Goal: Task Accomplishment & Management: Manage account settings

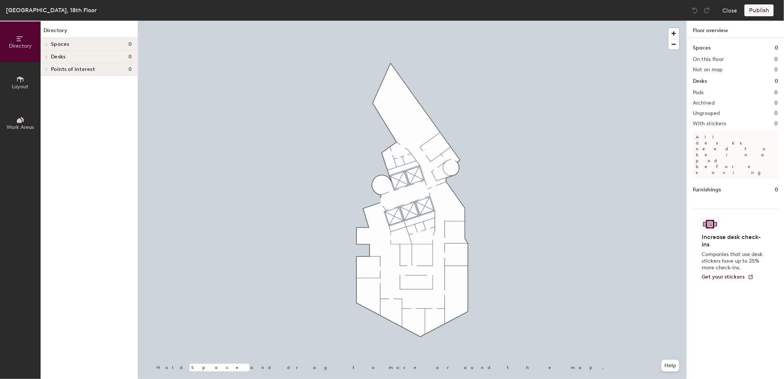
click at [20, 83] on span "Layout" at bounding box center [20, 86] width 17 height 6
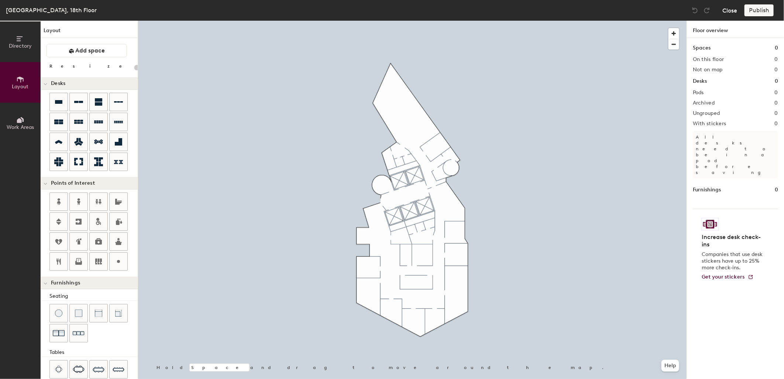
click at [731, 11] on button "Close" at bounding box center [729, 10] width 15 height 12
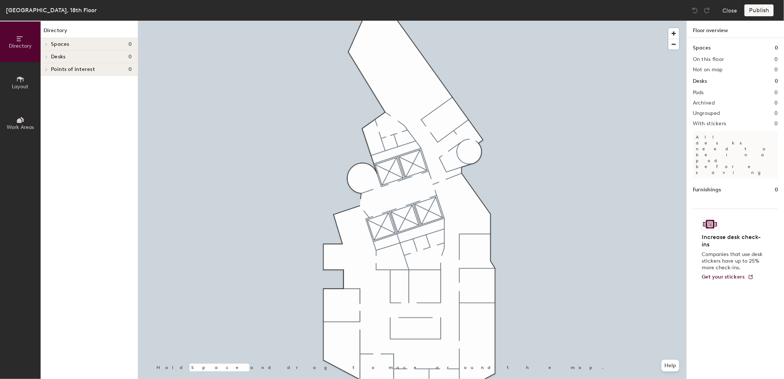
click at [20, 86] on span "Layout" at bounding box center [20, 86] width 17 height 6
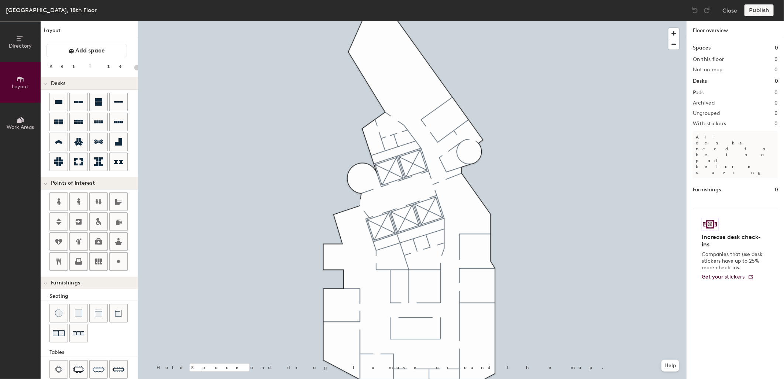
click at [18, 118] on icon at bounding box center [20, 120] width 8 height 8
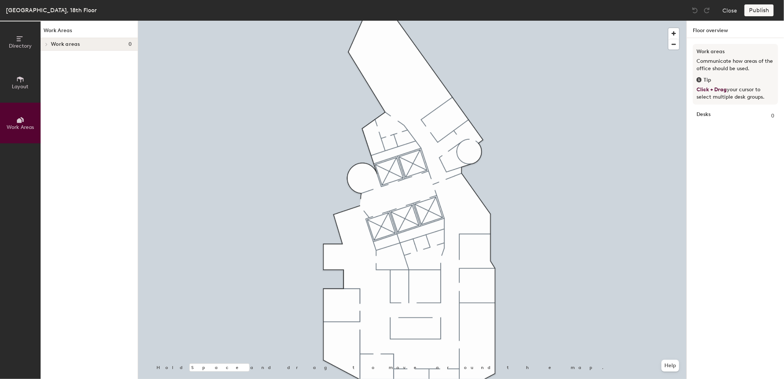
click at [14, 82] on button "Layout" at bounding box center [20, 82] width 41 height 41
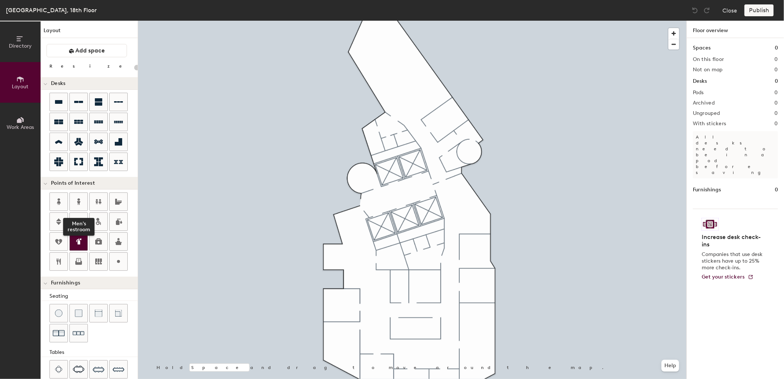
scroll to position [41, 0]
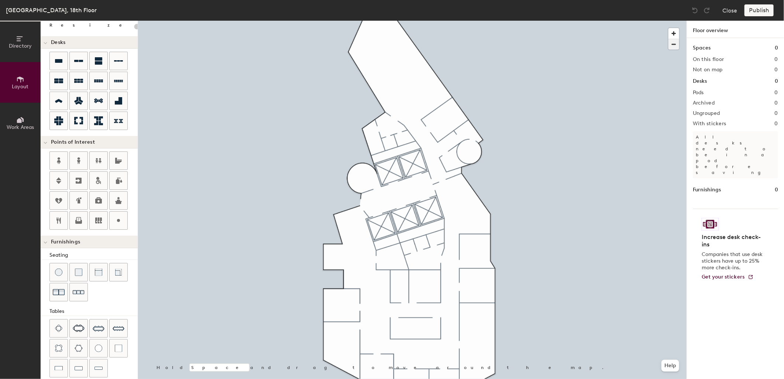
click at [673, 44] on span "button" at bounding box center [673, 44] width 11 height 10
click at [699, 7] on img at bounding box center [694, 10] width 7 height 7
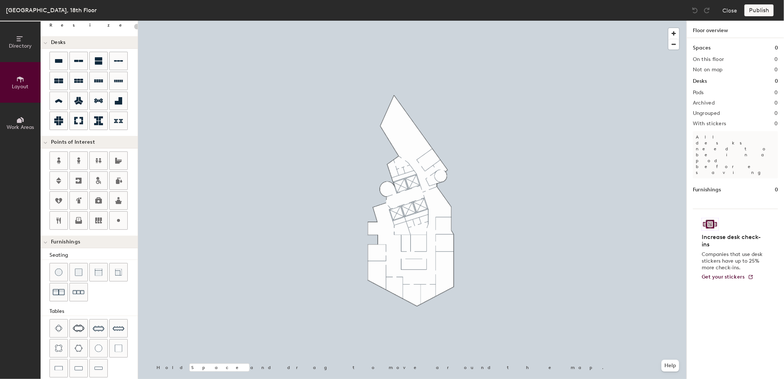
click at [696, 12] on img at bounding box center [694, 10] width 7 height 7
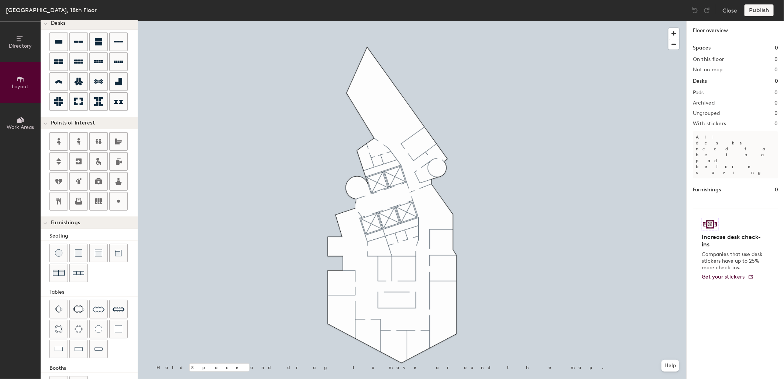
scroll to position [46, 0]
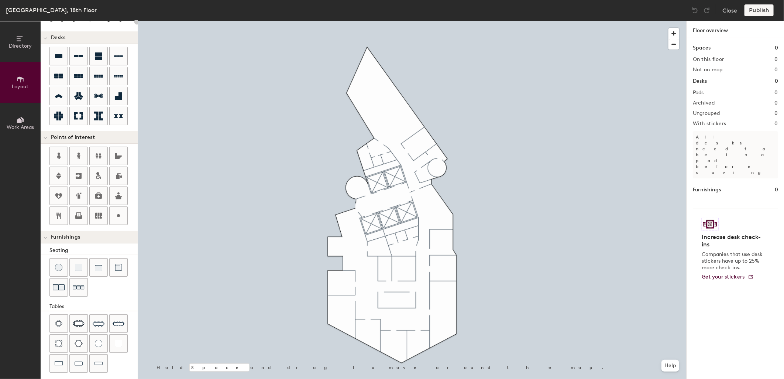
click at [441, 207] on div "Directory Layout Work Areas Layout Add space Resize Desks Points of Interest Fu…" at bounding box center [392, 200] width 784 height 358
click at [456, 222] on span "Done" at bounding box center [454, 224] width 22 height 13
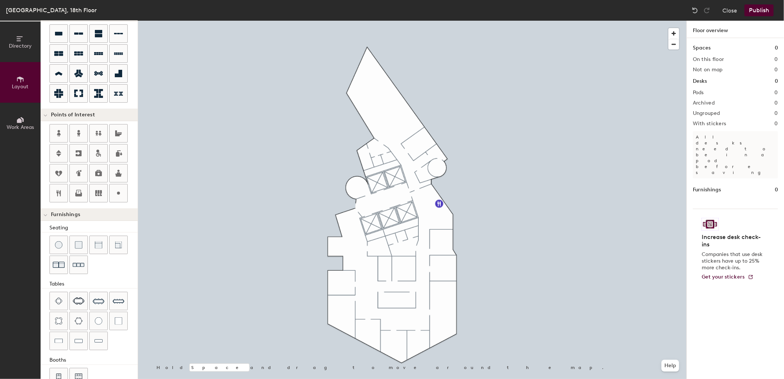
scroll to position [87, 0]
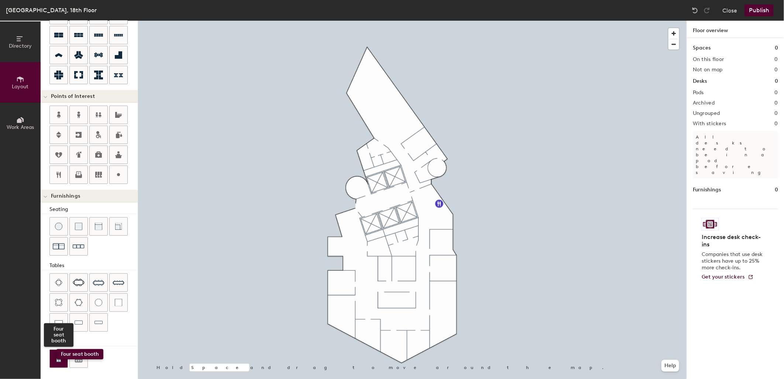
drag, startPoint x: 60, startPoint y: 357, endPoint x: 56, endPoint y: 349, distance: 9.3
click at [56, 350] on div at bounding box center [59, 359] width 18 height 18
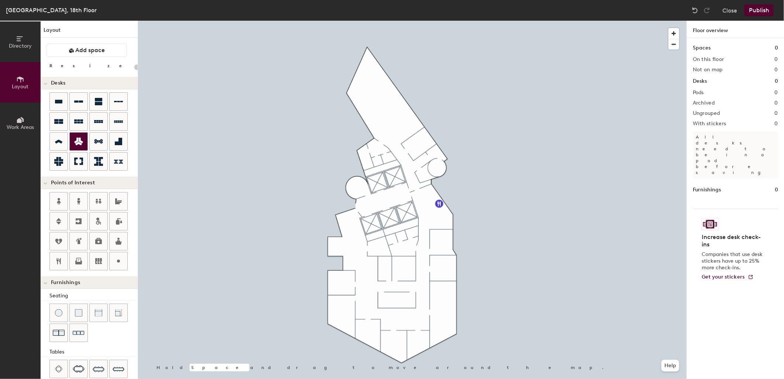
scroll to position [0, 0]
click at [394, 337] on div "Directory Layout Work Areas Layout Add space Resize Desks Points of Interest Fu…" at bounding box center [392, 200] width 784 height 358
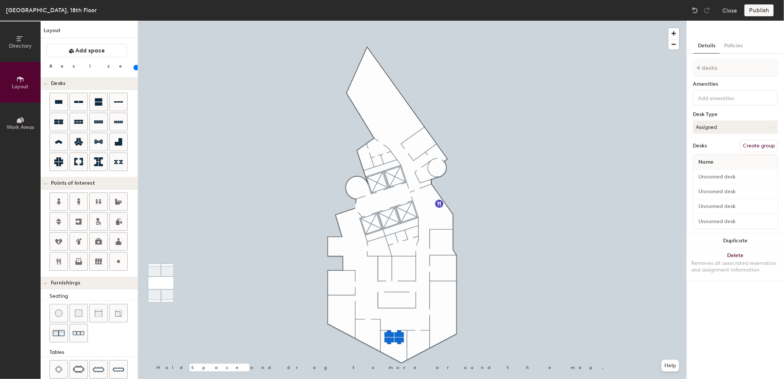
click at [96, 288] on div "Furnishings" at bounding box center [89, 282] width 97 height 13
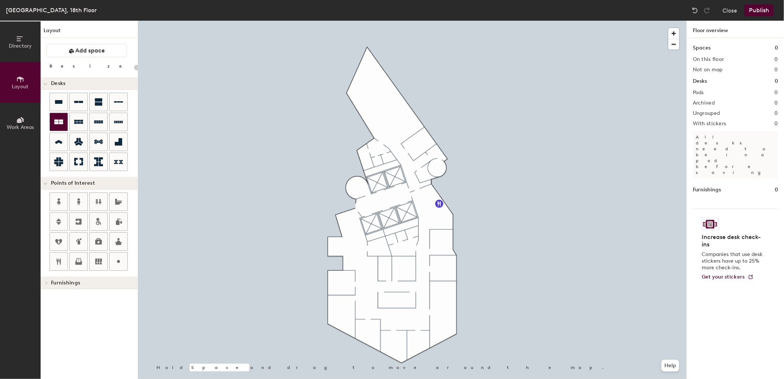
click at [58, 122] on icon at bounding box center [58, 122] width 9 height 5
type input "100"
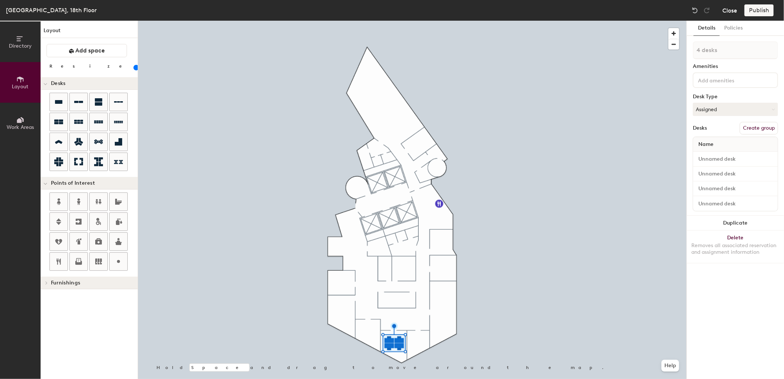
click at [733, 11] on button "Close" at bounding box center [729, 10] width 15 height 12
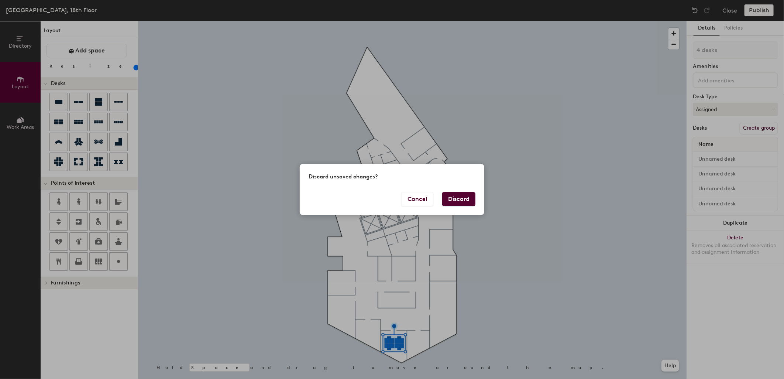
click at [458, 197] on button "Discard" at bounding box center [458, 199] width 33 height 14
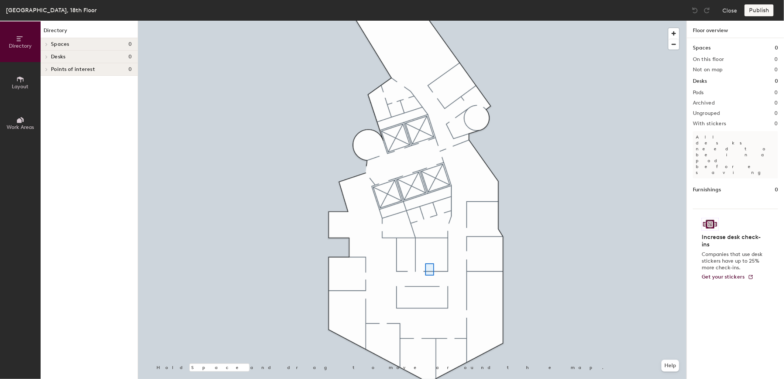
click at [425, 21] on div at bounding box center [412, 21] width 548 height 0
click at [17, 80] on icon at bounding box center [20, 79] width 8 height 8
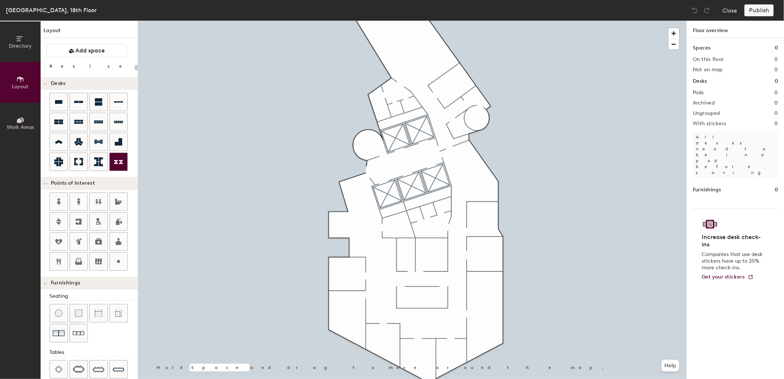
click at [422, 333] on div "Directory Layout Work Areas Layout Add space Resize Desks Points of Interest Fu…" at bounding box center [392, 200] width 784 height 358
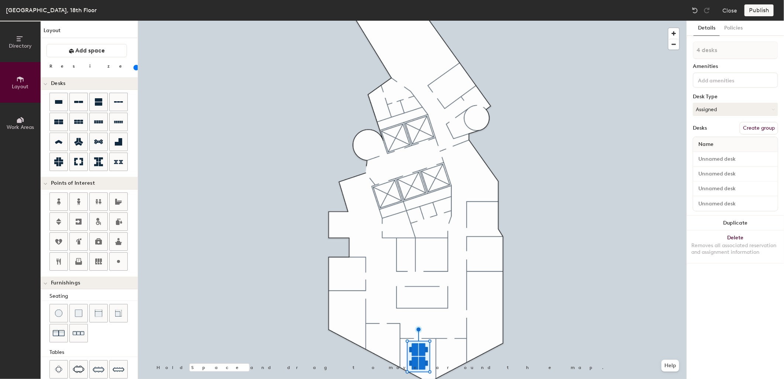
click at [134, 67] on input "range" at bounding box center [134, 68] width 0 height 6
click at [482, 166] on div "Directory Layout Work Areas Layout Add space Resize Desks Points of Interest Fu…" at bounding box center [392, 200] width 784 height 358
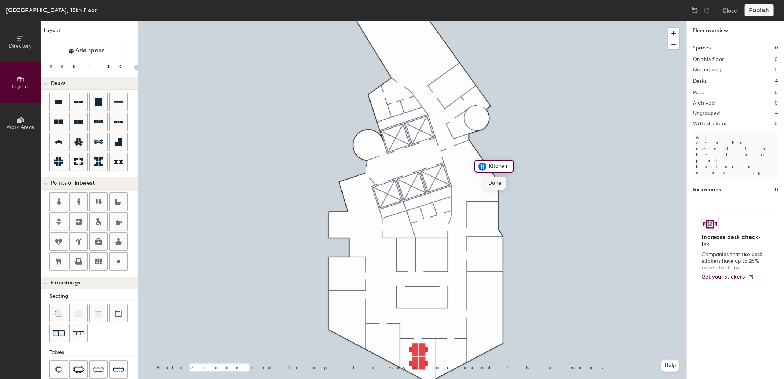
click at [495, 183] on span "Done" at bounding box center [495, 183] width 22 height 13
click at [728, 9] on button "Close" at bounding box center [729, 10] width 15 height 12
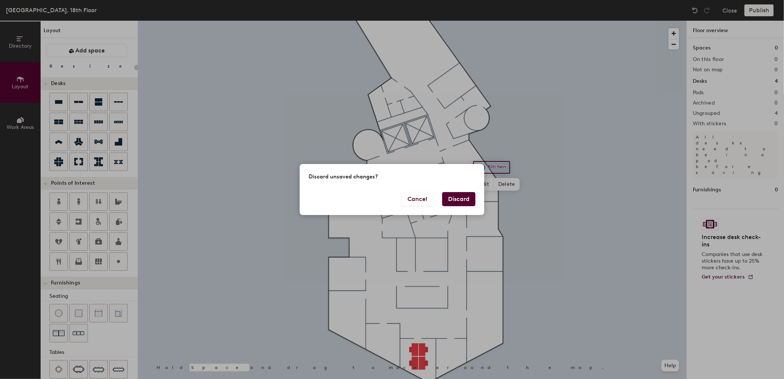
click at [457, 199] on button "Discard" at bounding box center [458, 199] width 33 height 14
type input "20"
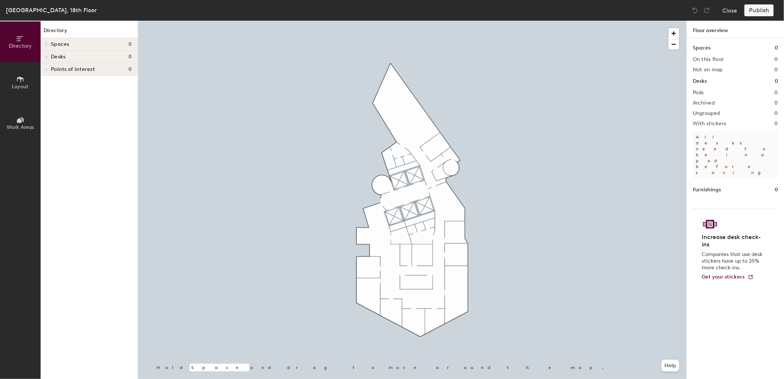
click at [21, 72] on button "Layout" at bounding box center [20, 82] width 41 height 41
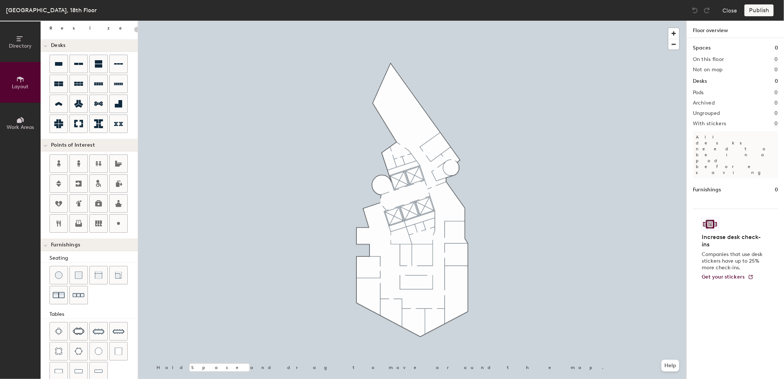
scroll to position [69, 0]
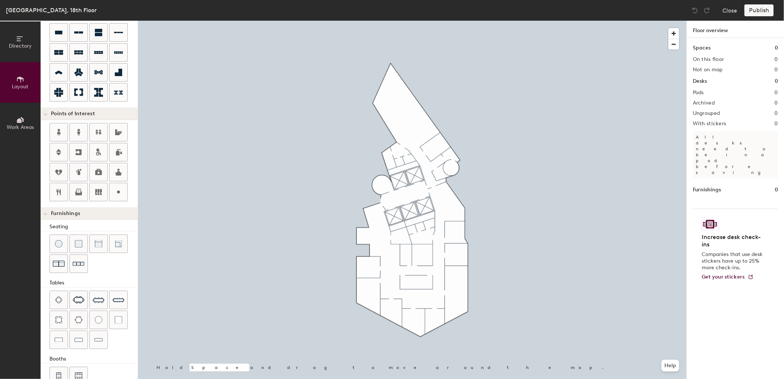
click at [453, 200] on div "Directory Layout Work Areas Layout Add space Resize Desks Points of Interest Fu…" at bounding box center [392, 200] width 784 height 358
click at [468, 215] on span "Done" at bounding box center [466, 216] width 22 height 13
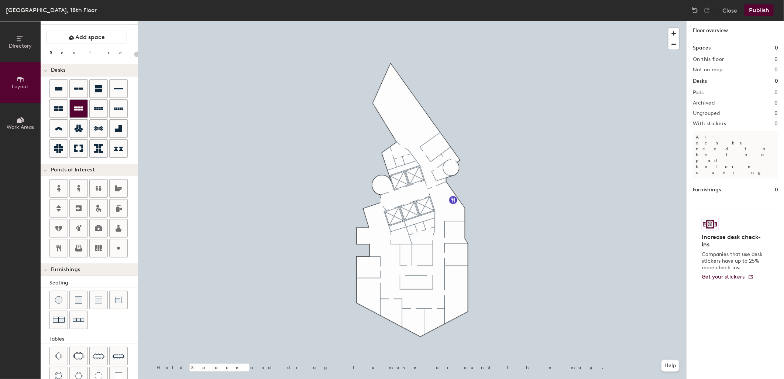
scroll to position [0, 0]
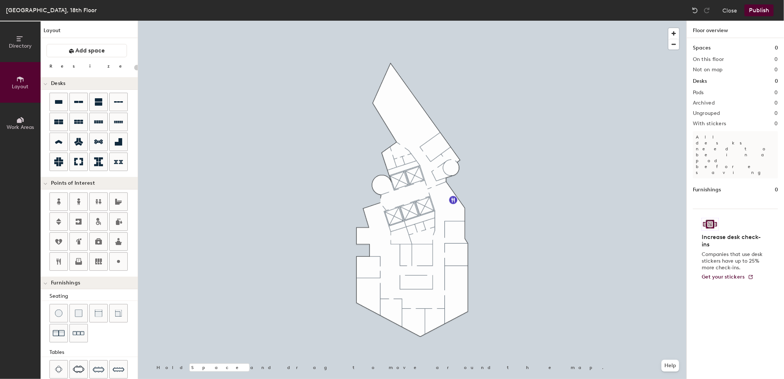
click at [413, 318] on div "Directory Layout Work Areas Layout Add space Resize Desks Points of Interest Fu…" at bounding box center [392, 200] width 784 height 358
type input "100"
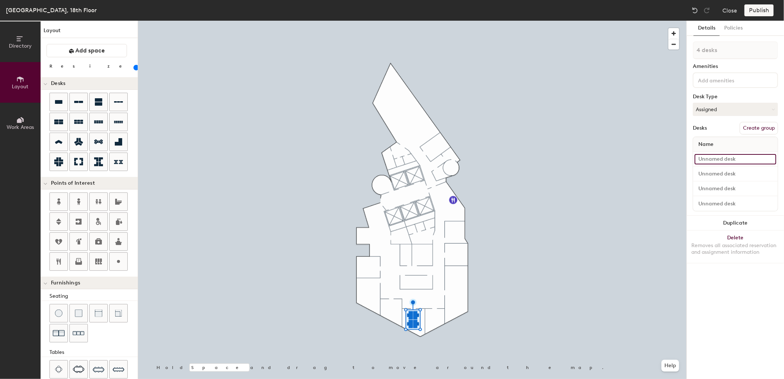
click at [731, 155] on input at bounding box center [736, 159] width 82 height 10
type input "Desk 1"
click at [729, 169] on input at bounding box center [736, 174] width 82 height 10
type input "Desk 2"
click at [725, 186] on input at bounding box center [736, 188] width 82 height 10
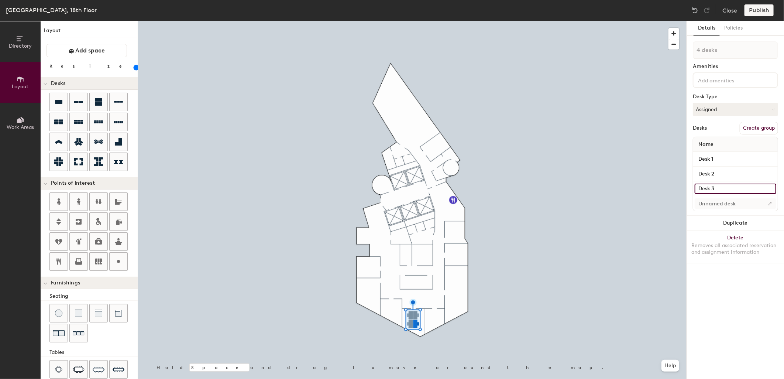
type input "Desk 3"
click at [735, 200] on input at bounding box center [736, 203] width 82 height 10
type input "Desk 4"
click at [713, 104] on button "Assigned" at bounding box center [735, 109] width 85 height 13
click at [709, 141] on div "Hot" at bounding box center [730, 143] width 74 height 11
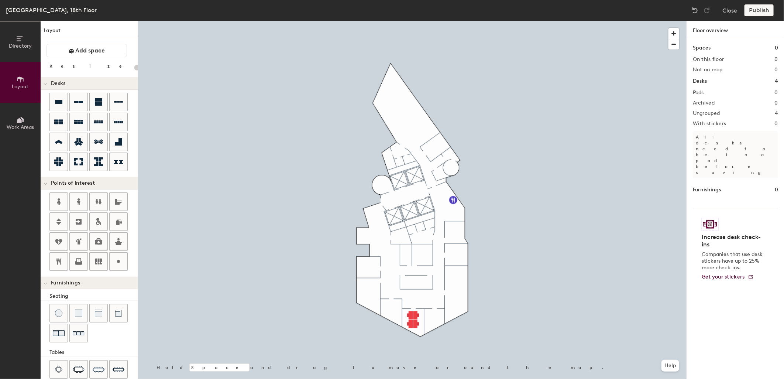
type input "20"
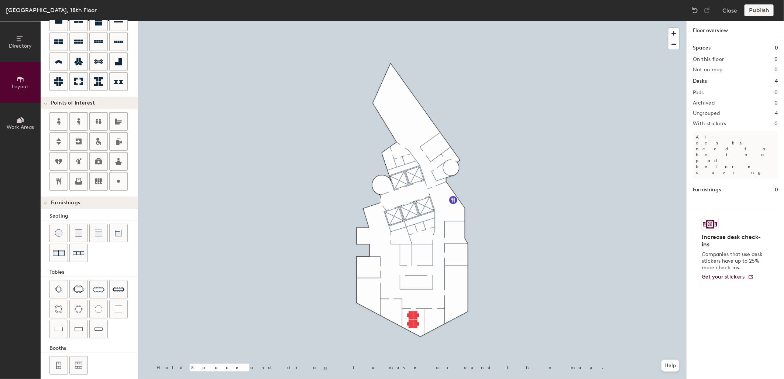
scroll to position [84, 0]
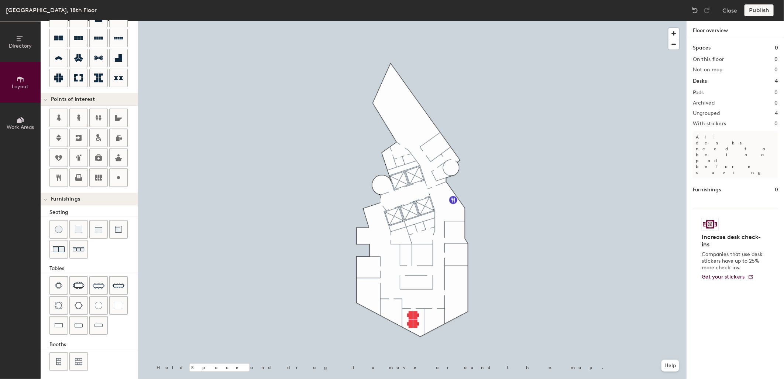
click at [17, 47] on span "Directory" at bounding box center [20, 46] width 23 height 6
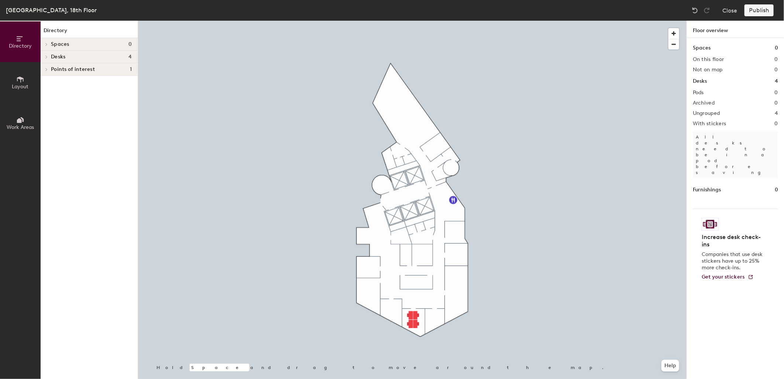
click at [16, 79] on icon at bounding box center [20, 79] width 8 height 8
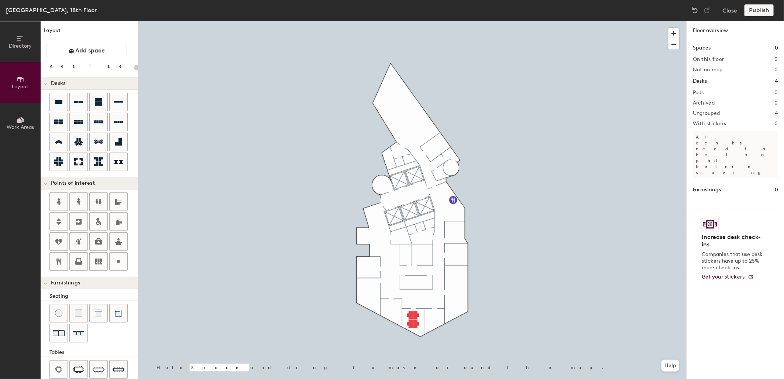
click at [16, 124] on span "Work Areas" at bounding box center [20, 127] width 27 height 6
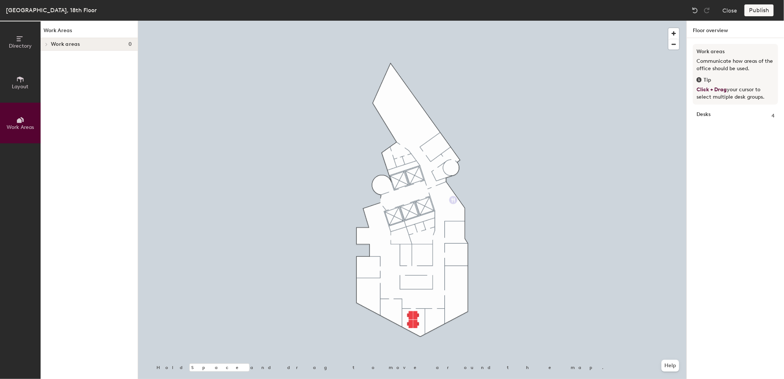
click at [14, 86] on span "Layout" at bounding box center [20, 86] width 17 height 6
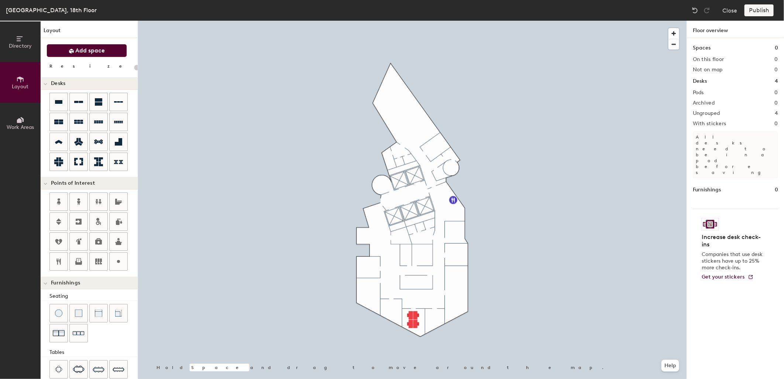
click at [82, 50] on span "Add space" at bounding box center [91, 50] width 30 height 7
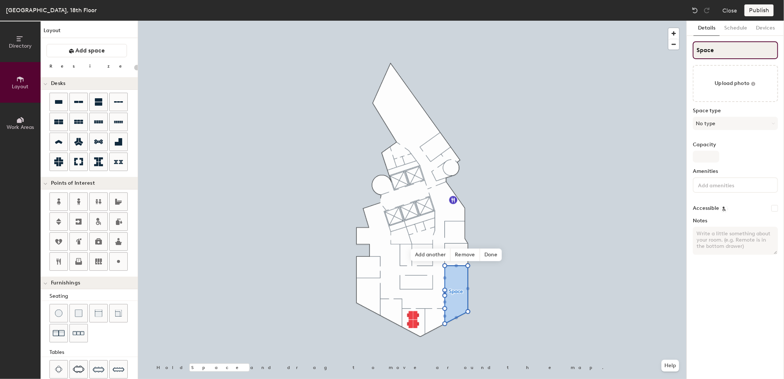
click at [723, 48] on input "Space" at bounding box center [735, 50] width 85 height 18
click at [716, 53] on input "Space" at bounding box center [735, 50] width 85 height 18
paste input "idensjö VC"
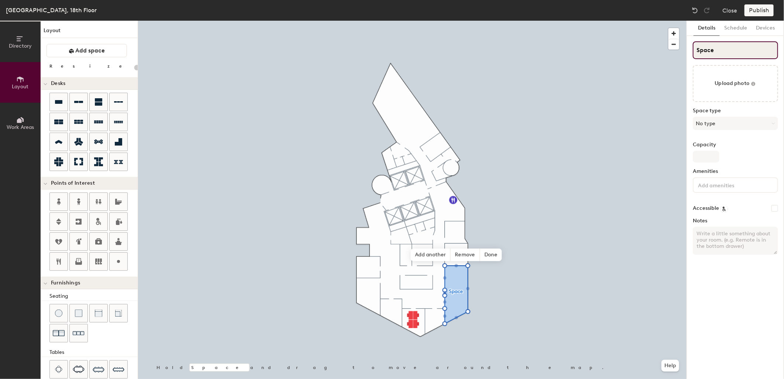
type input "20"
type input "Sidensjö VC"
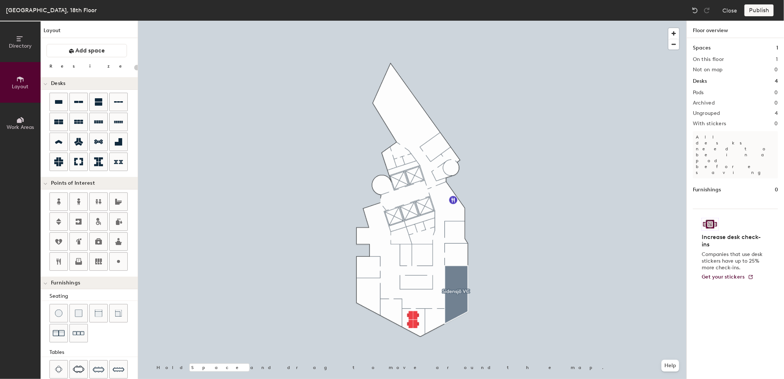
click at [600, 21] on div at bounding box center [412, 21] width 548 height 0
click at [719, 47] on div "Spaces 1" at bounding box center [735, 48] width 85 height 8
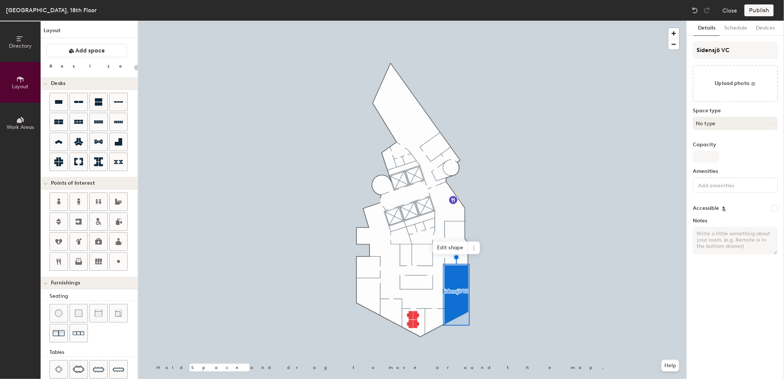
click at [719, 123] on button "No type" at bounding box center [735, 123] width 85 height 13
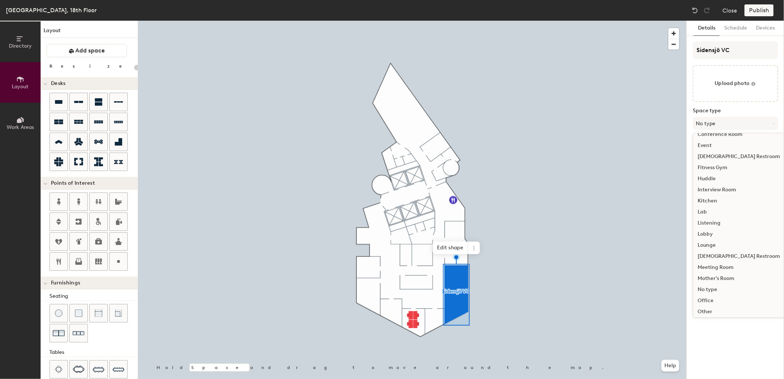
scroll to position [108, 0]
click at [719, 231] on div "Meeting Room" at bounding box center [738, 233] width 91 height 11
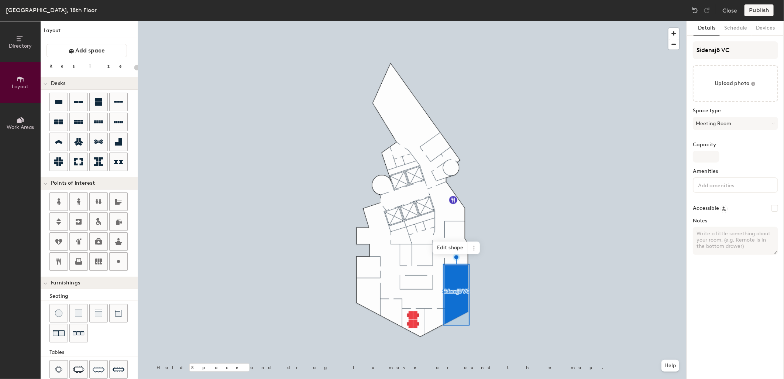
click at [726, 185] on input at bounding box center [729, 184] width 66 height 9
click at [755, 165] on div "Sidensjö VC Upload photo Space type Meeting Room Capacity Amenities Accessible …" at bounding box center [735, 150] width 85 height 219
click at [71, 52] on icon at bounding box center [71, 51] width 5 height 5
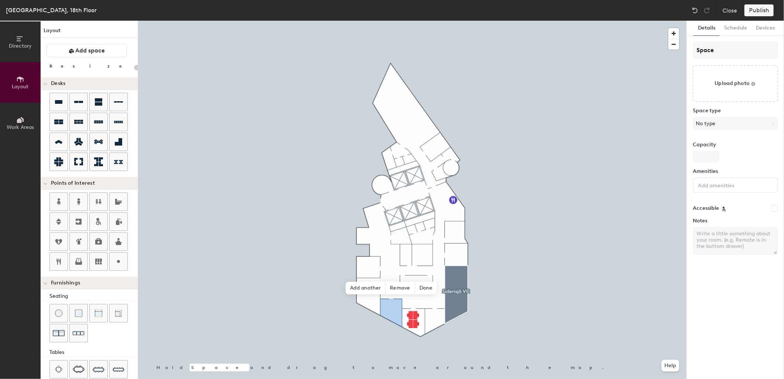
type input "20"
click at [723, 50] on input "Space" at bounding box center [735, 50] width 85 height 18
paste input "Elektra"
type input "Elektra"
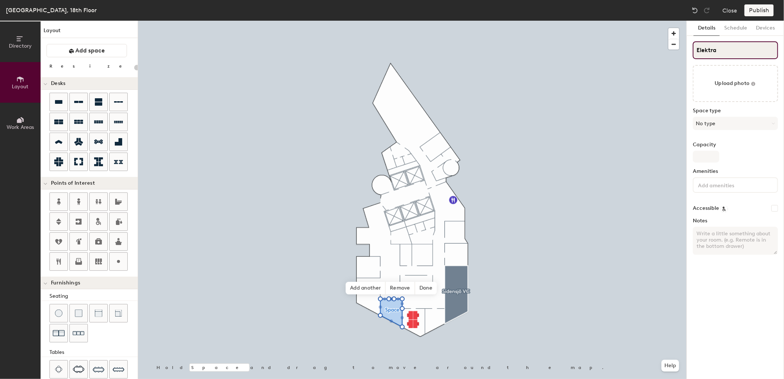
type input "20"
type input "Elektra"
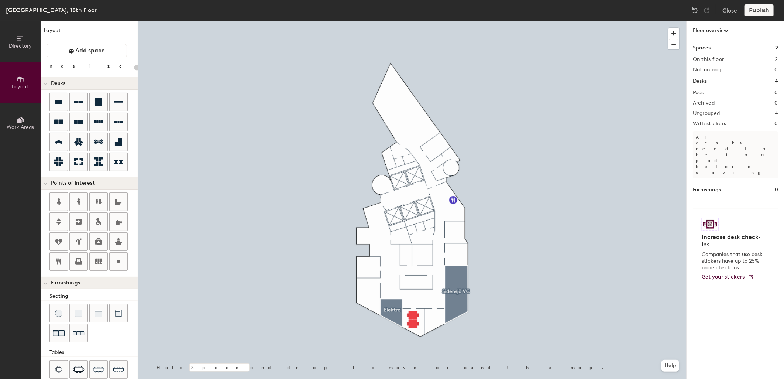
click at [371, 21] on div at bounding box center [412, 21] width 548 height 0
click at [91, 46] on button "Add space" at bounding box center [87, 50] width 80 height 13
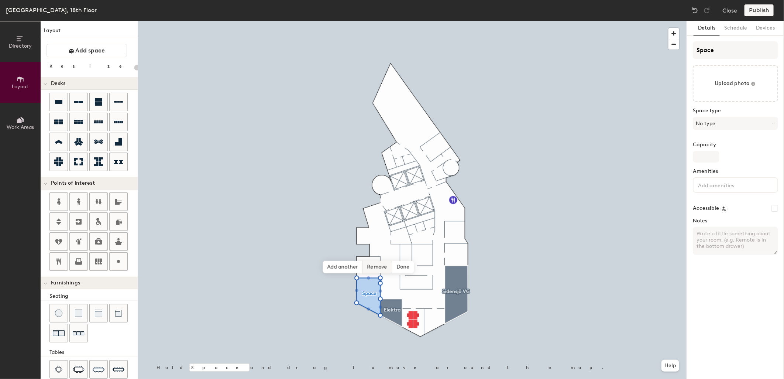
type input "20"
click at [726, 53] on input "Space" at bounding box center [735, 50] width 85 height 18
paste input "Våsberget VC​"
type input "Våsberget VC​"
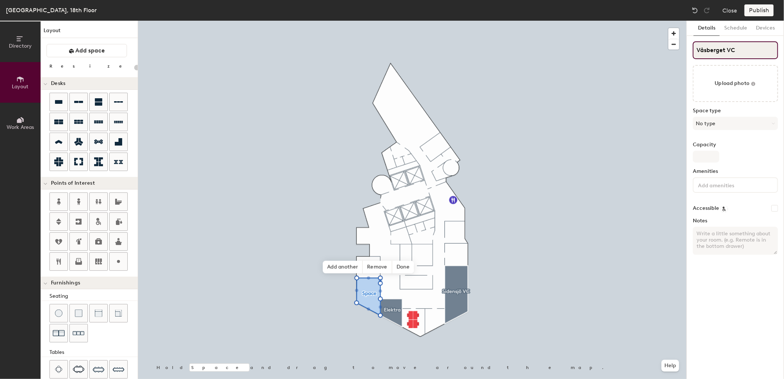
type input "20"
type input "Våsberget VC​"
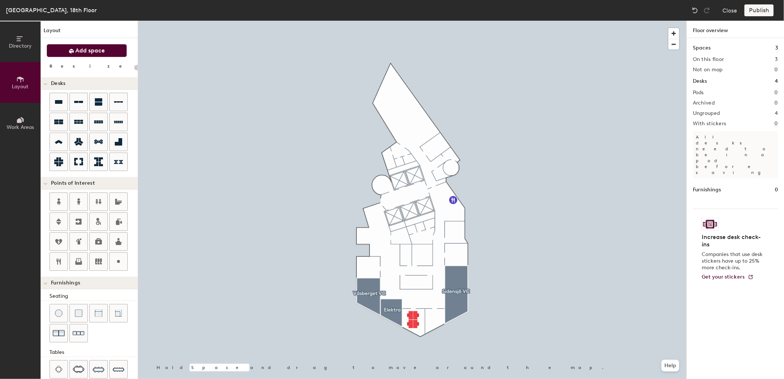
click at [84, 50] on span "Add space" at bounding box center [91, 50] width 30 height 7
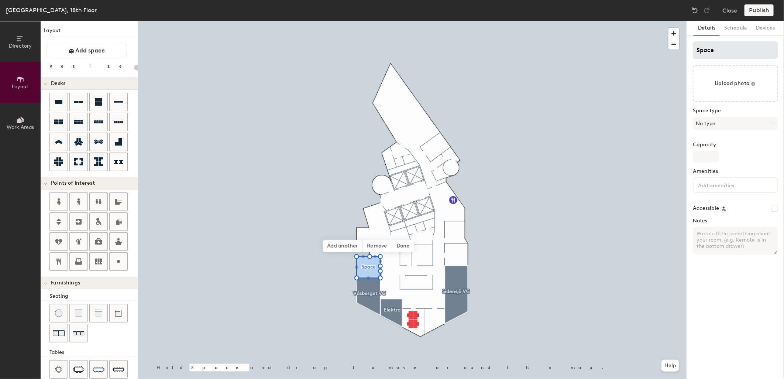
type input "20"
click at [722, 53] on input "Space" at bounding box center [735, 50] width 85 height 18
paste input "olar​"
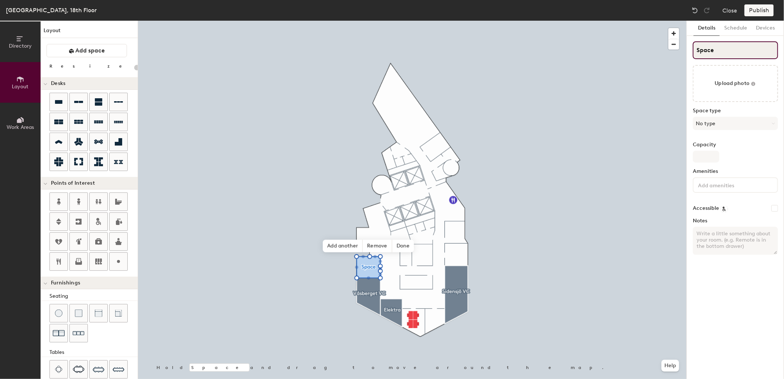
type input "Solar​"
type input "20"
type input "Solar​"
click at [713, 125] on button "No type" at bounding box center [735, 123] width 85 height 13
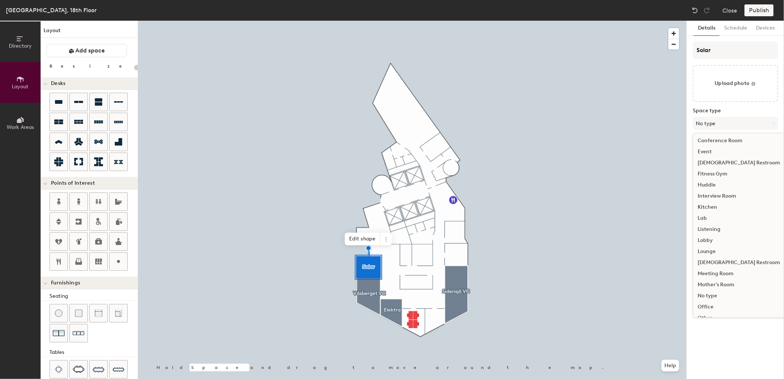
scroll to position [69, 0]
click at [721, 270] on div "Meeting Room" at bounding box center [738, 271] width 91 height 11
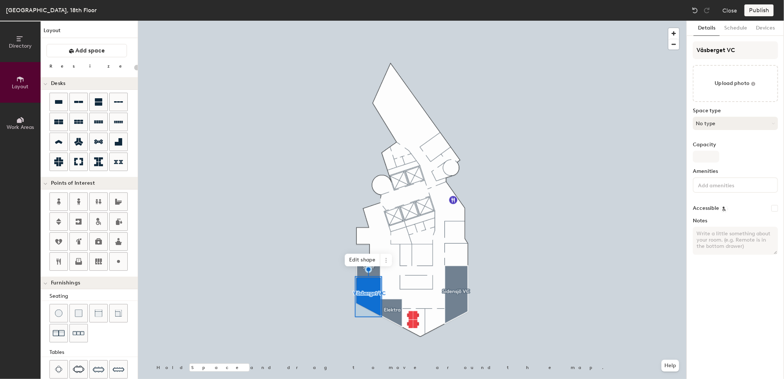
click at [726, 121] on button "No type" at bounding box center [735, 123] width 85 height 13
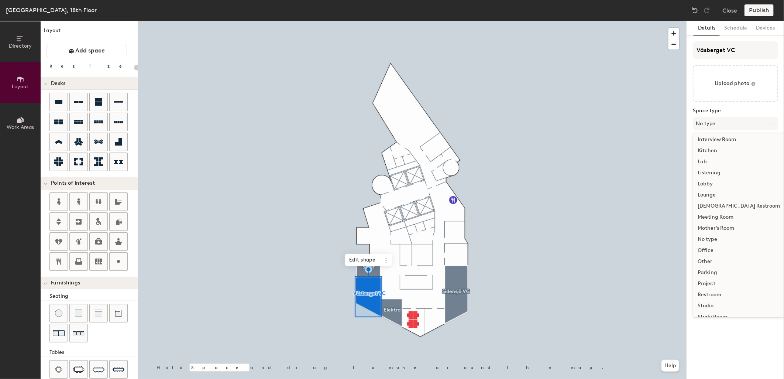
scroll to position [133, 0]
click at [726, 207] on div "Meeting Room" at bounding box center [738, 207] width 91 height 11
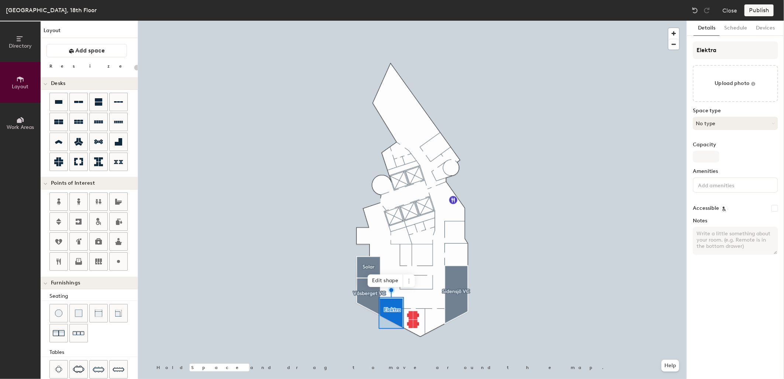
click at [725, 120] on button "No type" at bounding box center [735, 123] width 85 height 13
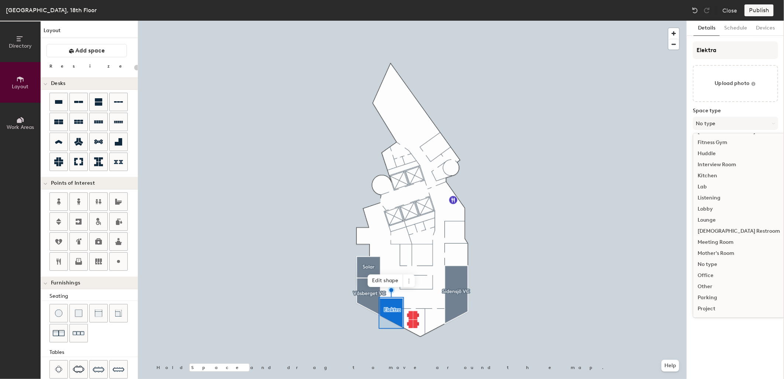
scroll to position [100, 0]
click at [725, 238] on div "Meeting Room" at bounding box center [738, 240] width 91 height 11
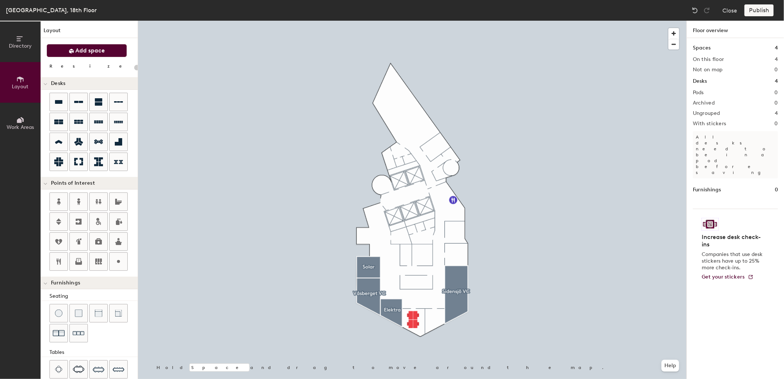
click at [68, 49] on button "Add space" at bounding box center [87, 50] width 80 height 13
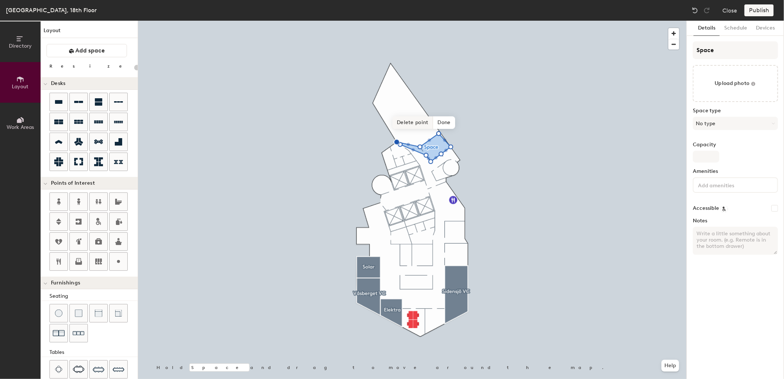
click at [403, 123] on span "Delete point" at bounding box center [412, 122] width 41 height 13
click at [407, 124] on span "Delete point" at bounding box center [414, 122] width 41 height 13
type input "20"
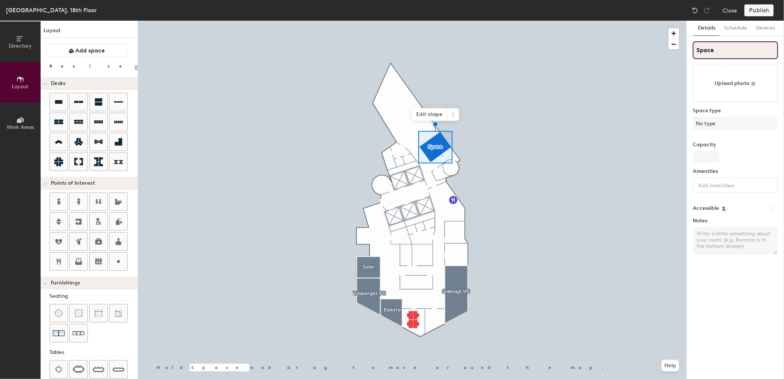
click at [713, 53] on input "Space" at bounding box center [735, 50] width 85 height 18
paste input "Röden"
type input "Rödene"
type input "20"
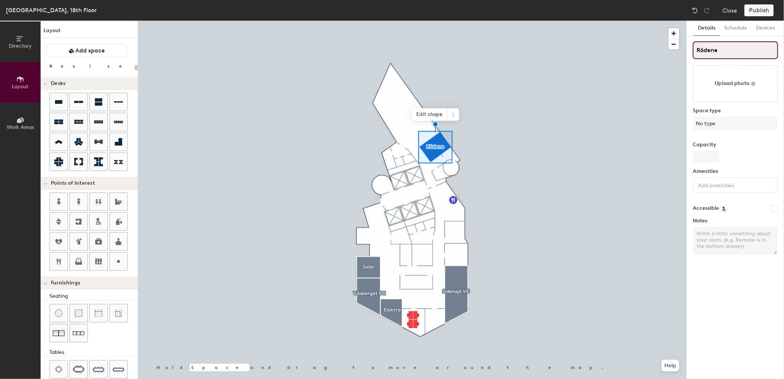
type input "Rödene"
click at [717, 270] on div "Details Schedule Devices Rödene Upload photo Space type No type Capacity Amenit…" at bounding box center [735, 200] width 97 height 358
click at [715, 118] on button "No type" at bounding box center [735, 123] width 85 height 13
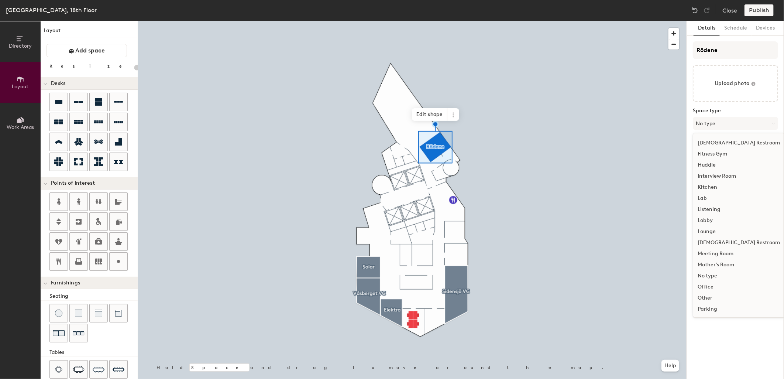
scroll to position [89, 0]
click at [724, 251] on div "Meeting Room" at bounding box center [738, 251] width 91 height 11
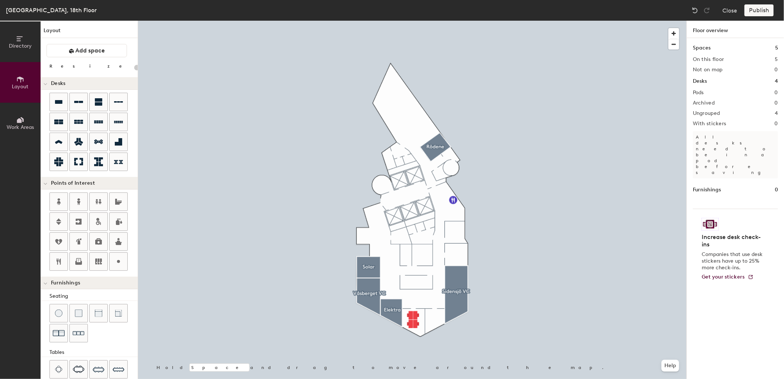
click at [757, 10] on div "Publish" at bounding box center [761, 10] width 34 height 12
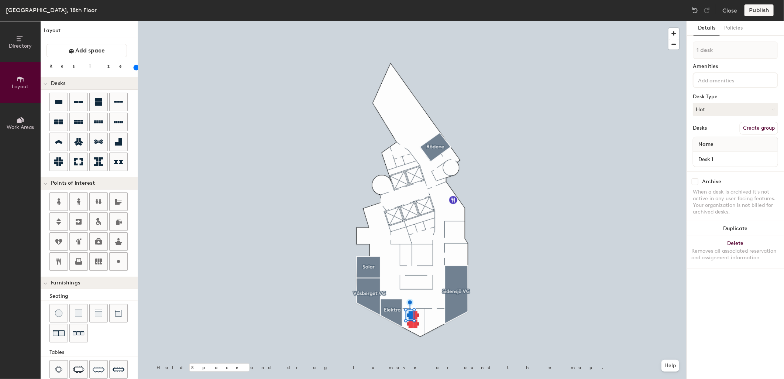
click at [585, 21] on div at bounding box center [412, 21] width 548 height 0
click at [759, 130] on button "Create group" at bounding box center [759, 128] width 38 height 13
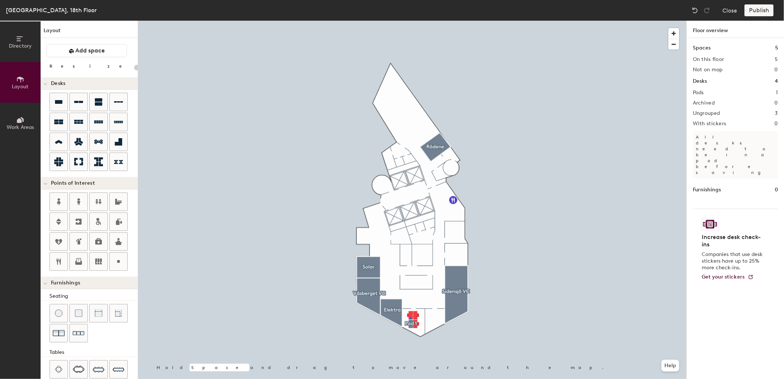
click at [410, 21] on div at bounding box center [412, 21] width 548 height 0
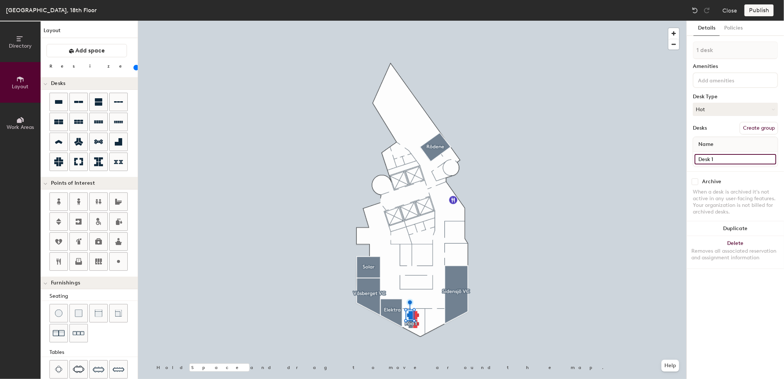
click at [714, 157] on input "Desk 1" at bounding box center [736, 159] width 82 height 10
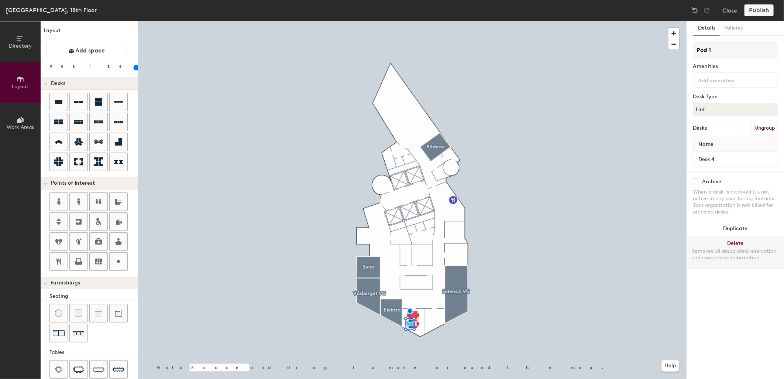
click at [739, 248] on div "Removes all associated reservation and assignment information" at bounding box center [735, 254] width 88 height 13
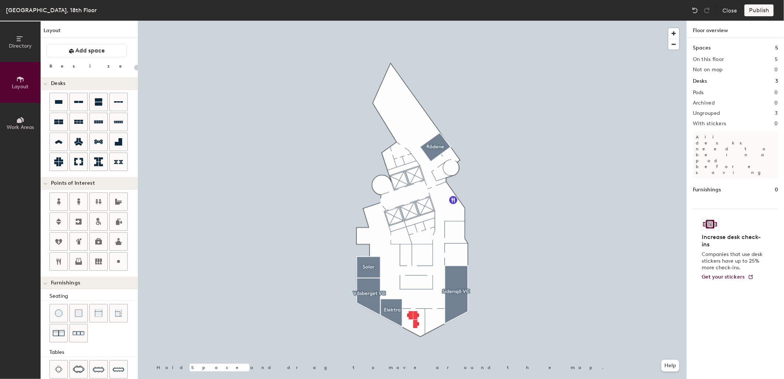
click at [410, 21] on div at bounding box center [412, 21] width 548 height 0
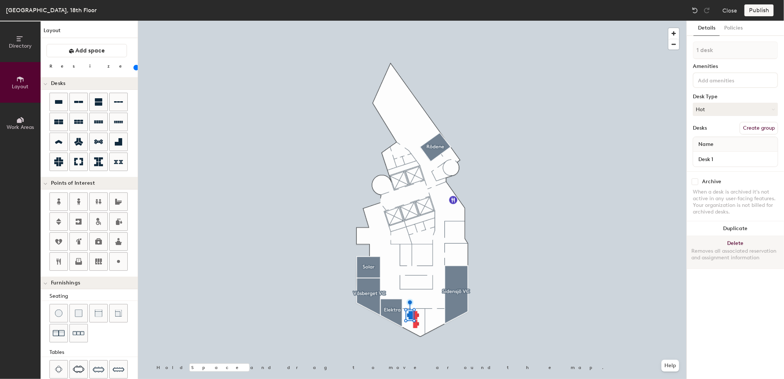
click at [715, 248] on div "Removes all associated reservation and assignment information" at bounding box center [735, 254] width 88 height 13
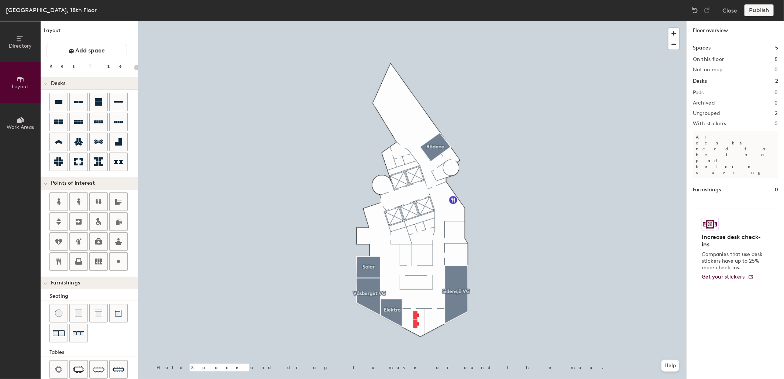
click at [415, 21] on div at bounding box center [412, 21] width 548 height 0
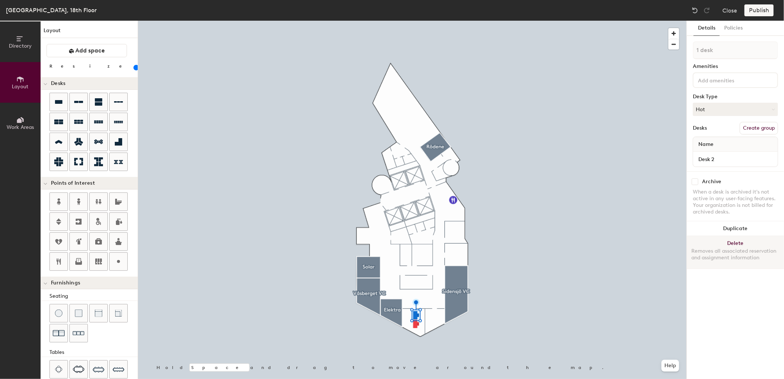
click at [736, 241] on button "Delete Removes all associated reservation and assignment information" at bounding box center [735, 252] width 97 height 32
click at [715, 242] on button "Delete Removes all associated reservation and assignment information" at bounding box center [735, 252] width 97 height 32
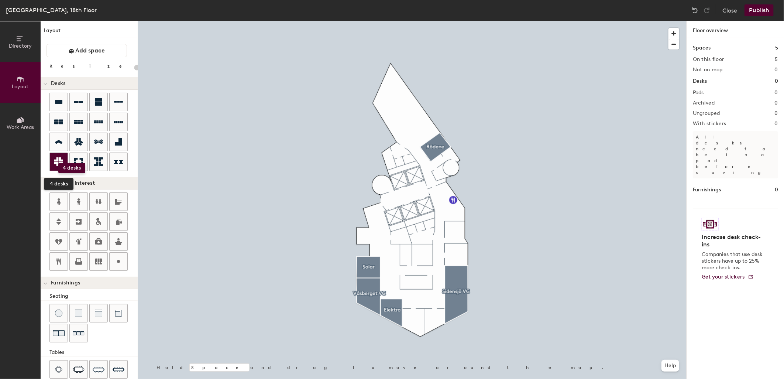
drag, startPoint x: 59, startPoint y: 158, endPoint x: 58, endPoint y: 163, distance: 4.9
click at [58, 163] on icon at bounding box center [58, 161] width 9 height 9
click at [413, 320] on div "Directory Layout Work Areas Layout Add space Resize Desks Points of Interest Fu…" at bounding box center [392, 200] width 784 height 358
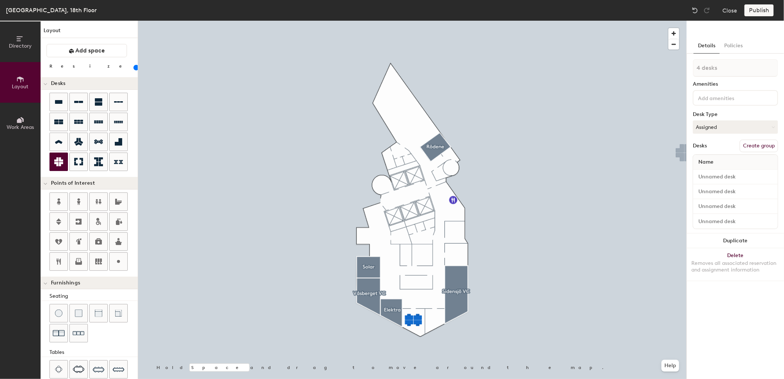
click at [711, 28] on div "Directory Layout Work Areas Layout Add space Resize Desks Points of Interest Fu…" at bounding box center [392, 200] width 784 height 358
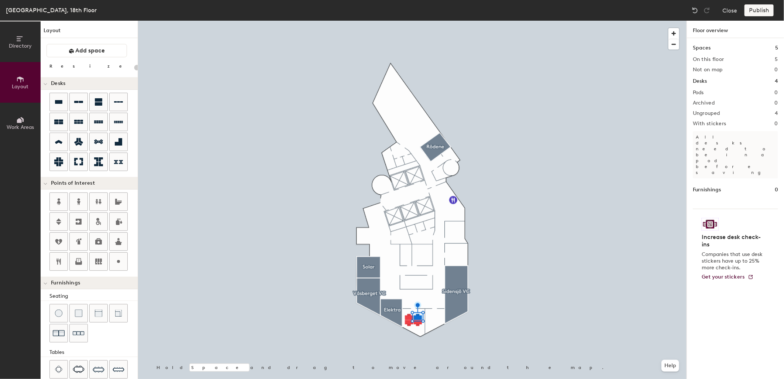
type input "100"
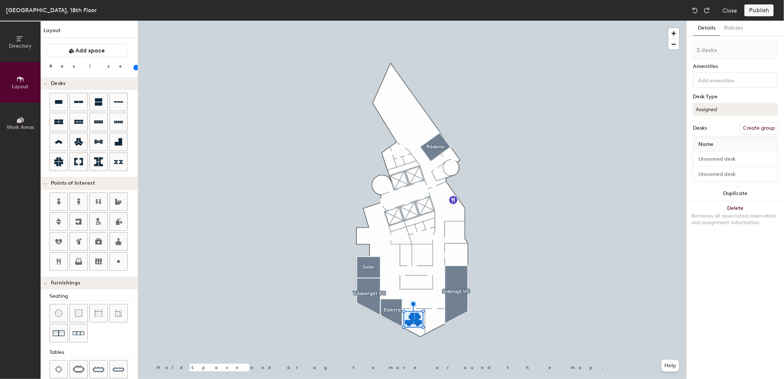
type input "1 desk"
click at [134, 66] on input "range" at bounding box center [134, 68] width 0 height 6
click at [134, 68] on input "range" at bounding box center [134, 68] width 0 height 6
type input "100"
click at [727, 107] on button "Assigned" at bounding box center [735, 109] width 85 height 13
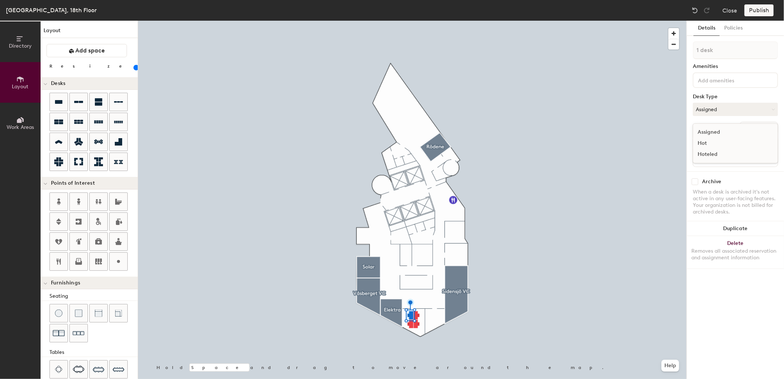
click at [712, 139] on div "Hot" at bounding box center [730, 143] width 74 height 11
click at [721, 105] on button "Assigned" at bounding box center [735, 109] width 85 height 13
click at [710, 143] on div "Hot" at bounding box center [730, 143] width 74 height 11
click at [706, 107] on button "Assigned" at bounding box center [735, 109] width 85 height 13
click at [709, 142] on div "Hot" at bounding box center [730, 143] width 74 height 11
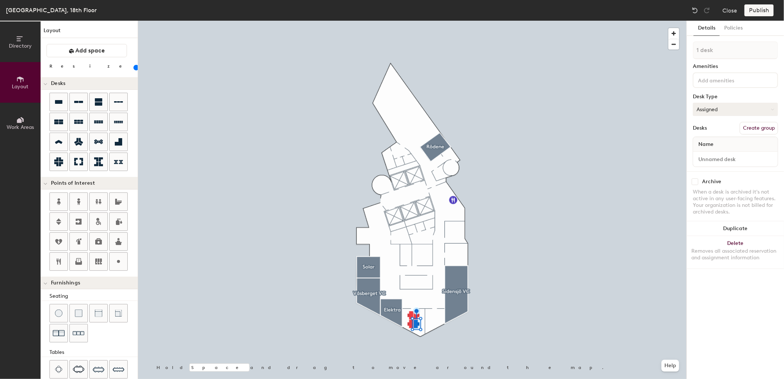
click at [709, 109] on button "Assigned" at bounding box center [735, 109] width 85 height 13
click at [714, 143] on div "Hot" at bounding box center [730, 143] width 74 height 11
click at [721, 159] on input at bounding box center [736, 159] width 82 height 10
type input "Desk 1"
click at [417, 21] on div at bounding box center [412, 21] width 548 height 0
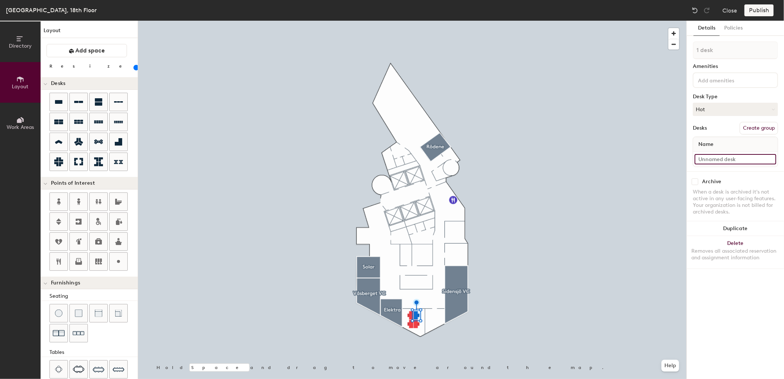
click at [724, 156] on input at bounding box center [736, 159] width 82 height 10
type input "Desk 2"
click at [723, 156] on input at bounding box center [736, 159] width 82 height 10
type input "Desk 3"
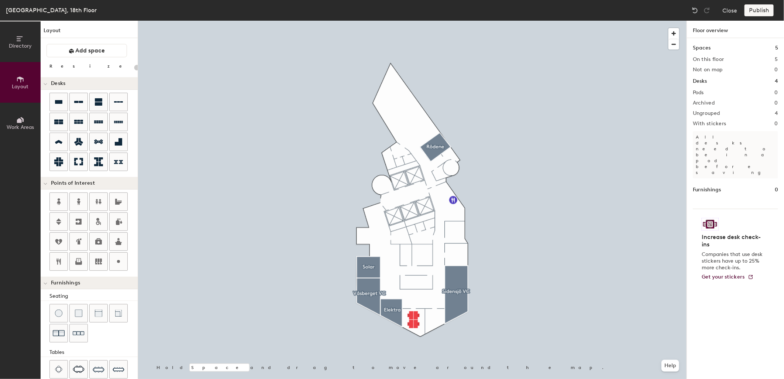
type input "100"
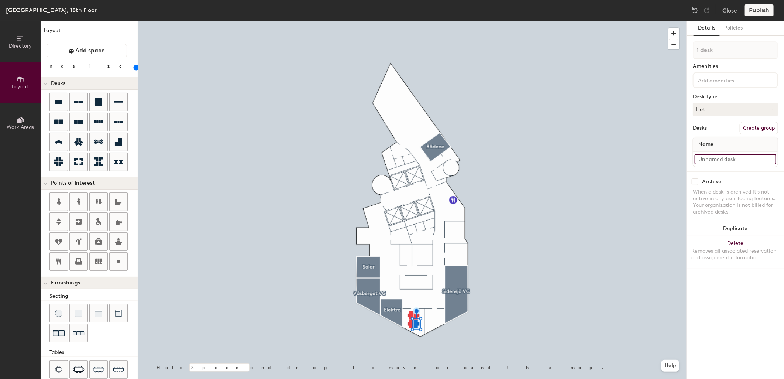
click at [712, 157] on input at bounding box center [736, 159] width 82 height 10
type input "Desk 4"
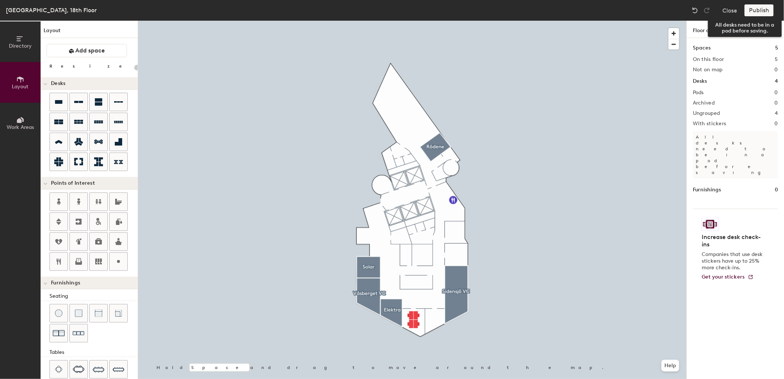
click at [756, 10] on div "Publish" at bounding box center [761, 10] width 34 height 12
type input "100"
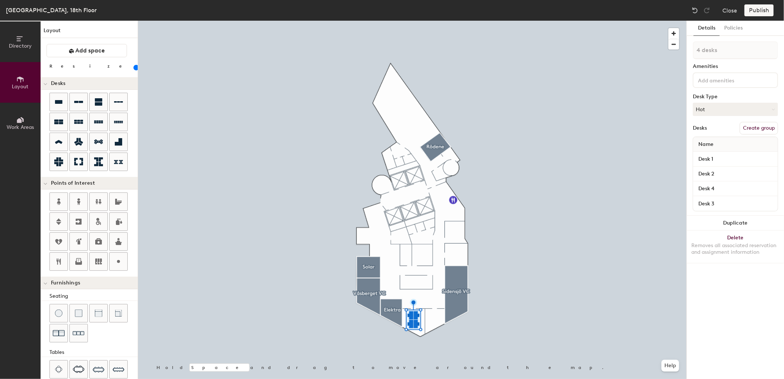
click at [760, 127] on button "Create group" at bounding box center [759, 128] width 38 height 13
drag, startPoint x: 722, startPoint y: 47, endPoint x: 693, endPoint y: 47, distance: 29.5
click at [693, 47] on input "Pod 1" at bounding box center [735, 50] width 85 height 18
type input "Hotdesk"
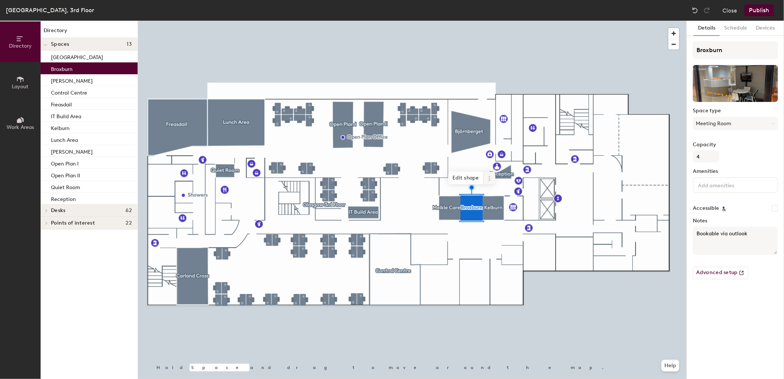
click at [488, 181] on span at bounding box center [490, 178] width 12 height 13
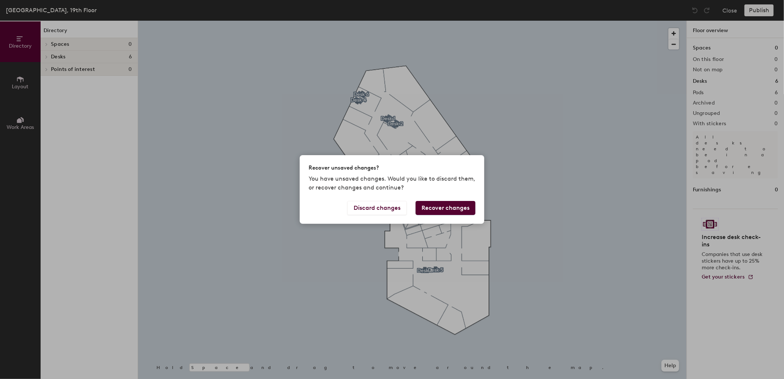
click at [314, 83] on div "Recover unsaved changes? You have unsaved changes. Would you like to discard th…" at bounding box center [392, 189] width 784 height 379
click at [47, 8] on div "Recover unsaved changes? You have unsaved changes. Would you like to discard th…" at bounding box center [392, 189] width 784 height 379
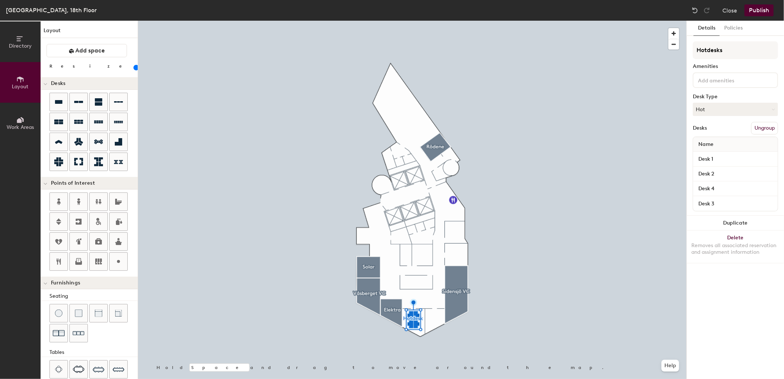
type input "Hotdesks"
click at [573, 21] on div at bounding box center [412, 21] width 548 height 0
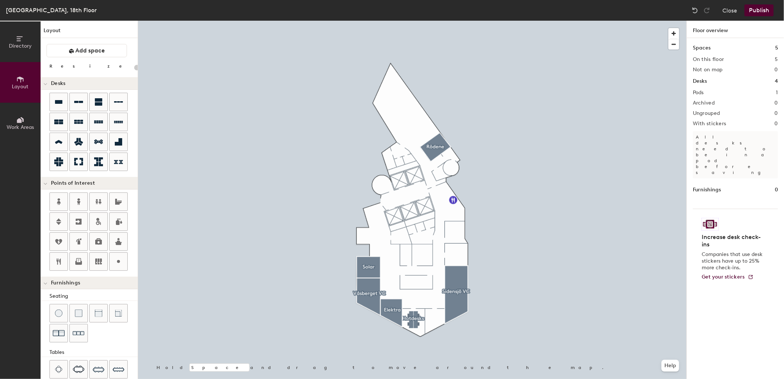
type input "100"
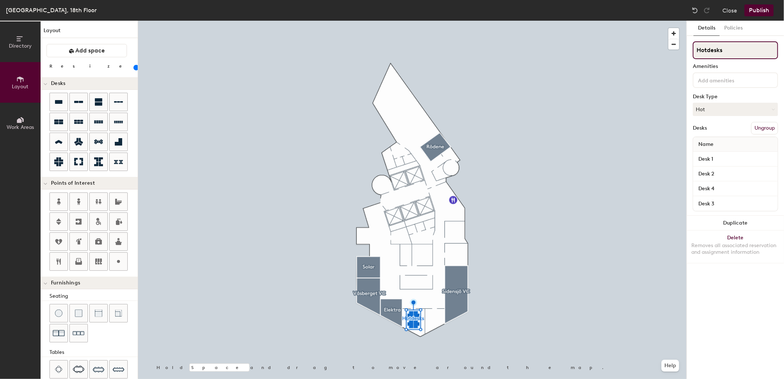
click at [710, 49] on input "Hotdesks" at bounding box center [735, 50] width 85 height 18
type input "Hot Desks"
click at [684, 49] on div "Directory Layout Work Areas Layout Add space Resize Desks Points of Interest Fu…" at bounding box center [392, 200] width 784 height 358
click at [763, 8] on button "Publish" at bounding box center [758, 10] width 29 height 12
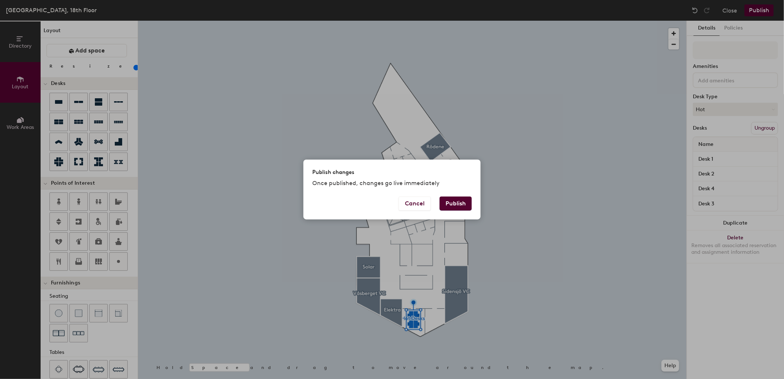
click at [455, 203] on button "Publish" at bounding box center [456, 203] width 32 height 14
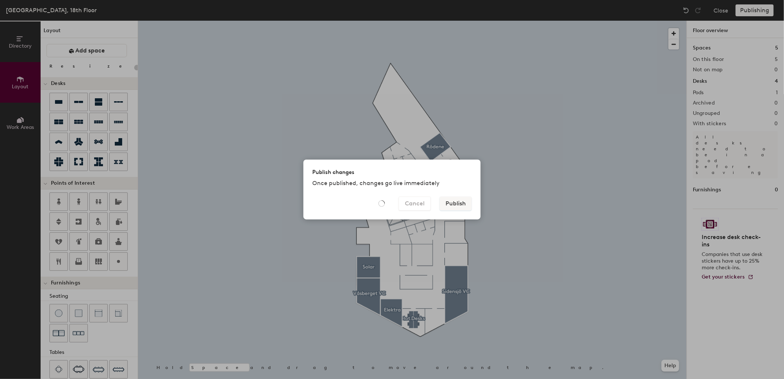
type input "20"
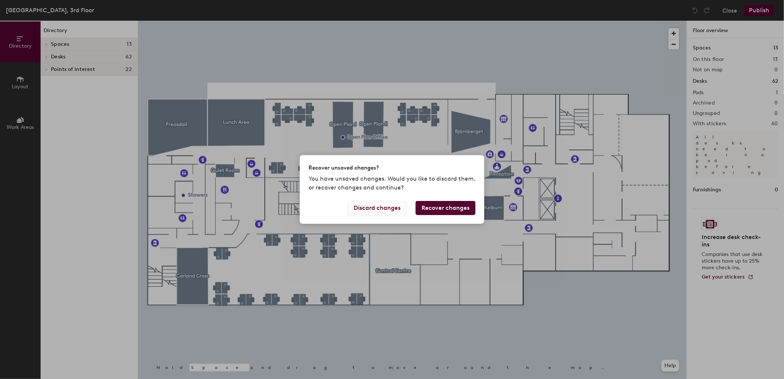
click at [383, 207] on button "Discard changes" at bounding box center [376, 208] width 59 height 14
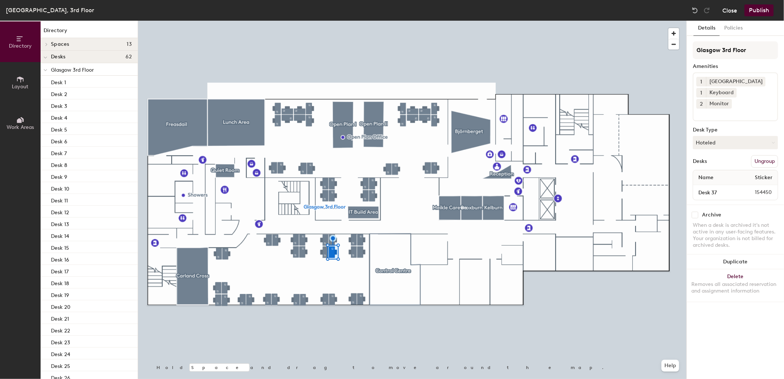
click at [732, 11] on button "Close" at bounding box center [729, 10] width 15 height 12
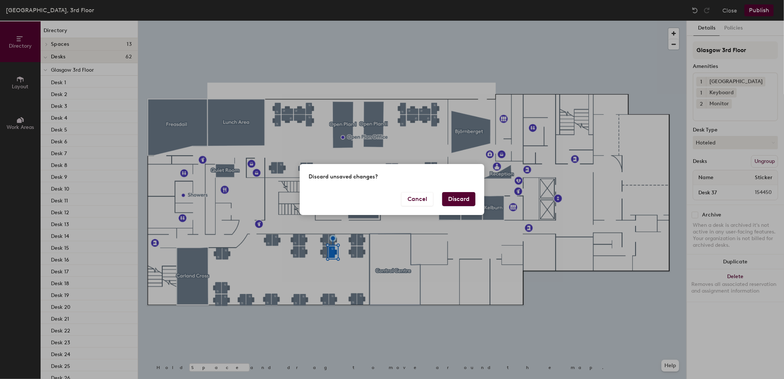
click at [450, 200] on button "Discard" at bounding box center [458, 199] width 33 height 14
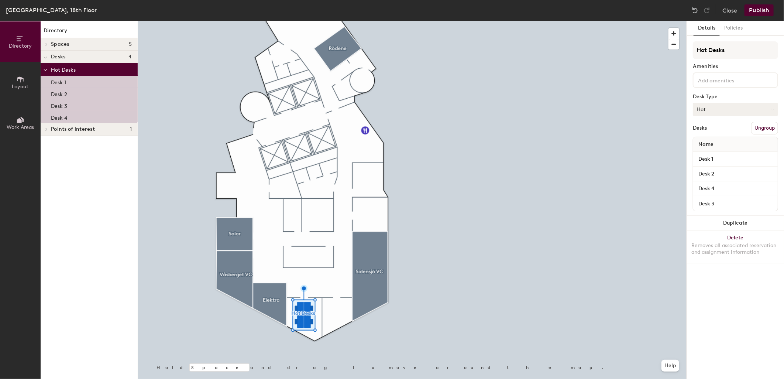
click at [727, 104] on button "Hot" at bounding box center [735, 109] width 85 height 13
click at [710, 150] on div "Hoteled" at bounding box center [730, 154] width 74 height 11
click at [760, 11] on button "Publish" at bounding box center [758, 10] width 29 height 12
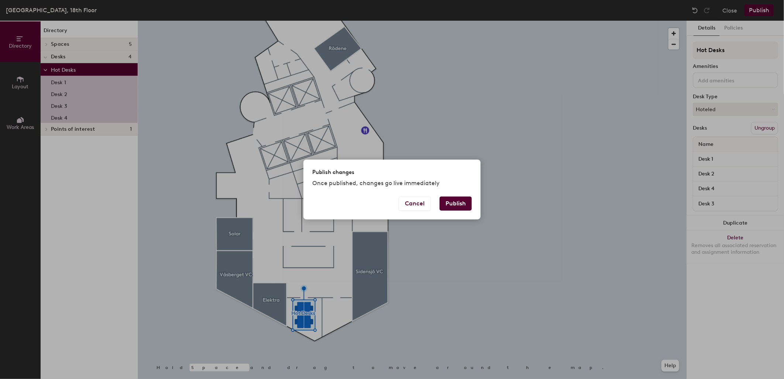
click at [462, 200] on button "Publish" at bounding box center [456, 203] width 32 height 14
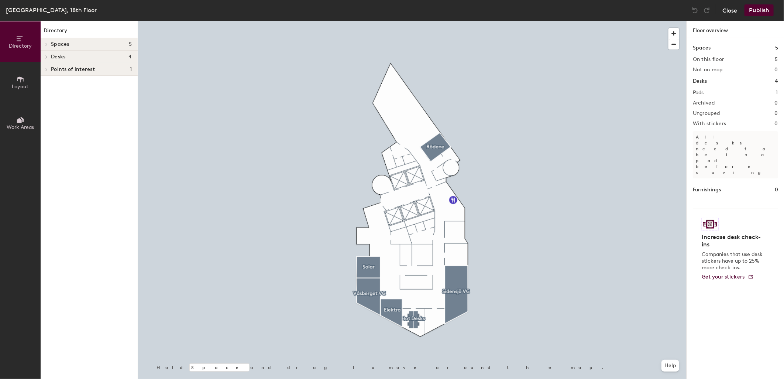
click at [725, 8] on button "Close" at bounding box center [729, 10] width 15 height 12
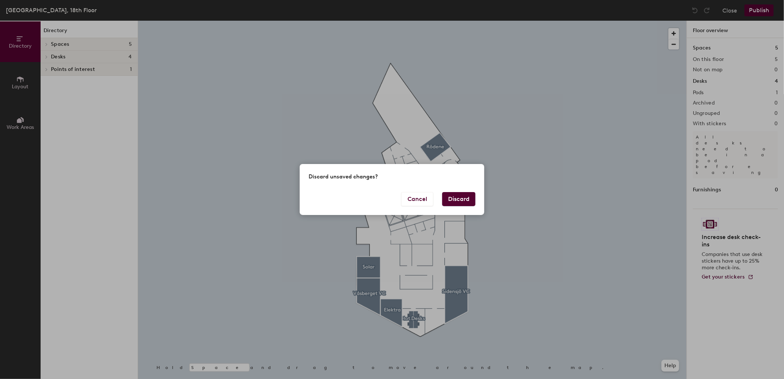
click at [464, 191] on div "Discard unsaved changes?" at bounding box center [392, 178] width 185 height 28
click at [464, 194] on button "Discard" at bounding box center [458, 199] width 33 height 14
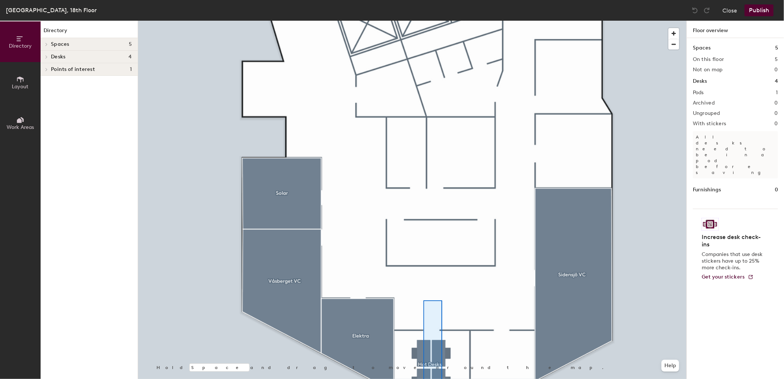
click at [442, 378] on html "Skip navigation Schedule Office People Analytics Visits Deliveries Services Man…" at bounding box center [392, 189] width 784 height 379
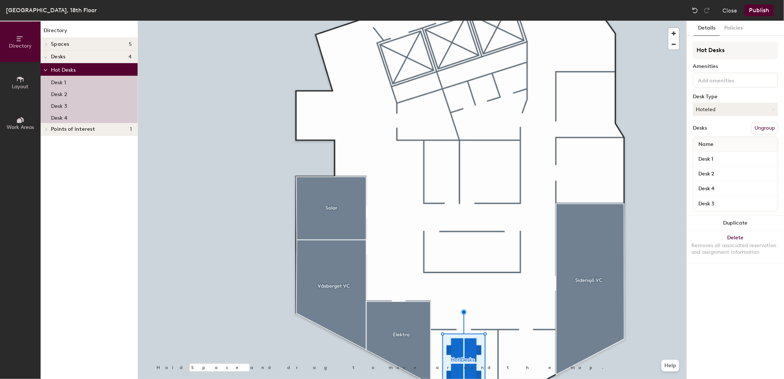
click at [762, 127] on button "Ungroup" at bounding box center [764, 128] width 27 height 13
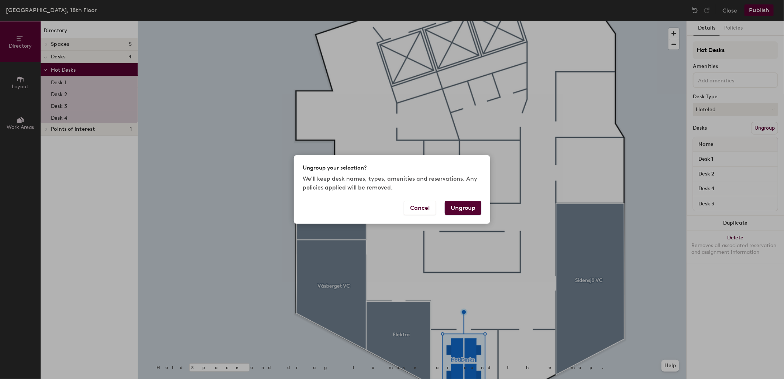
click at [464, 207] on button "Ungroup" at bounding box center [463, 208] width 37 height 14
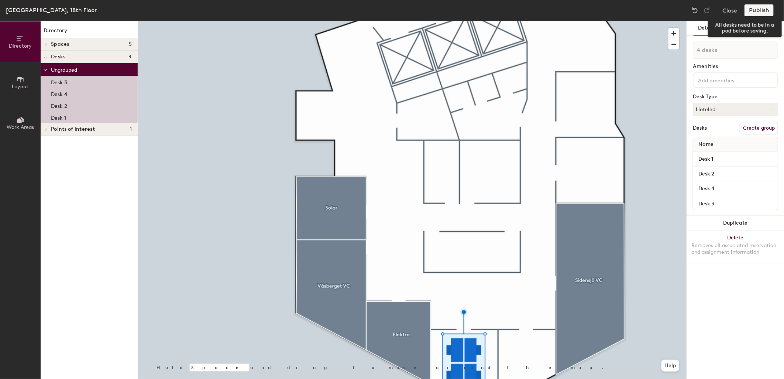
click at [757, 10] on div "Publish" at bounding box center [761, 10] width 34 height 12
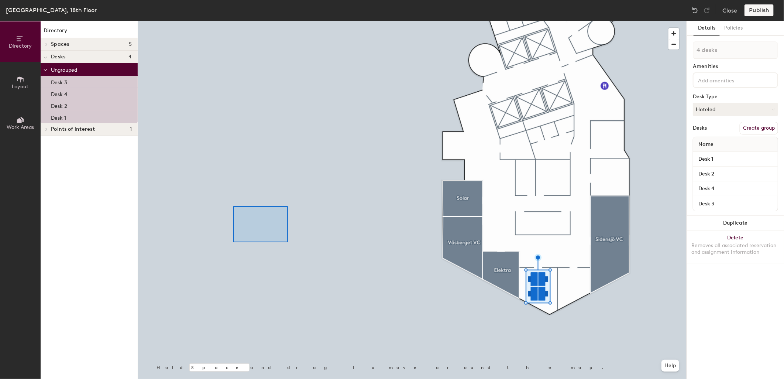
click at [233, 21] on div at bounding box center [412, 21] width 548 height 0
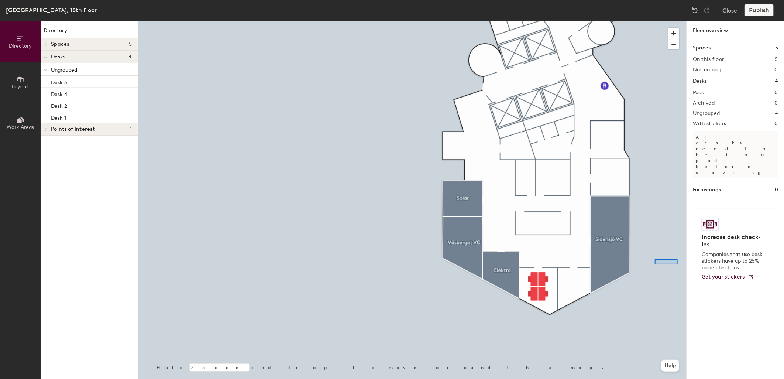
click at [655, 21] on div at bounding box center [412, 21] width 548 height 0
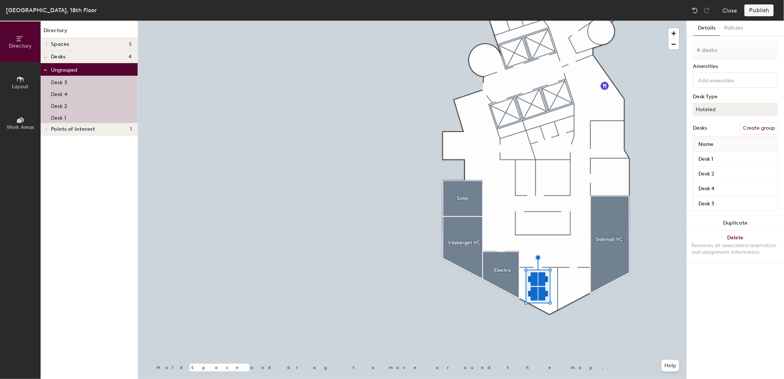
click at [752, 124] on button "Create group" at bounding box center [759, 128] width 38 height 13
click at [684, 53] on div "Directory Layout Work Areas Directory Spaces 5 Elektra Rödene Sidensjö VC Solar…" at bounding box center [392, 200] width 784 height 358
type input "Hot Desk"
click at [737, 30] on button "Policies" at bounding box center [733, 28] width 27 height 15
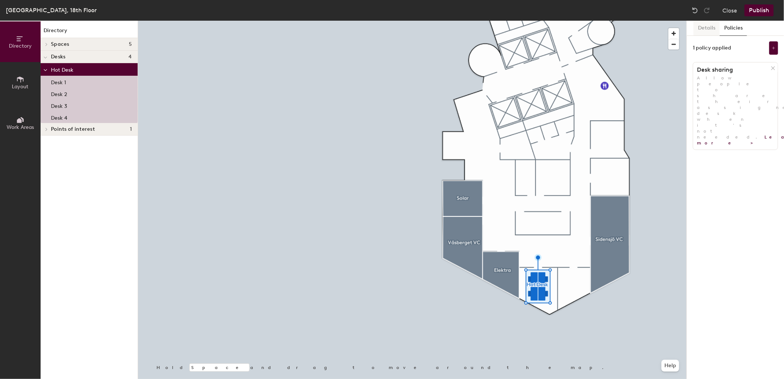
click at [711, 30] on button "Details" at bounding box center [707, 28] width 26 height 15
